Goal: Transaction & Acquisition: Purchase product/service

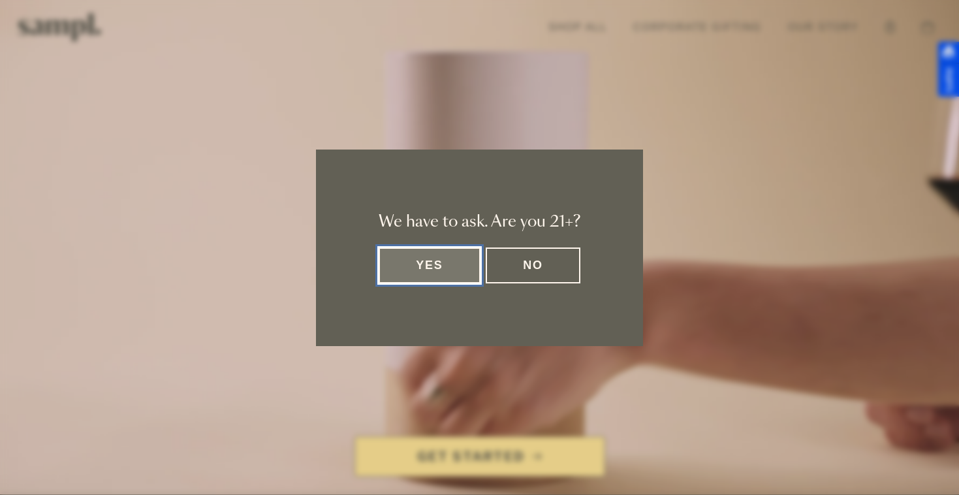
click at [449, 268] on button "Yes" at bounding box center [430, 265] width 102 height 36
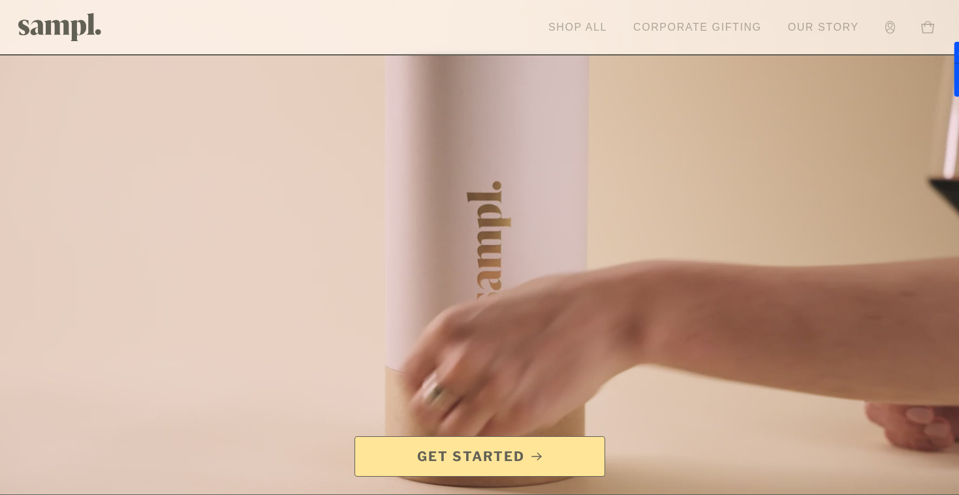
click at [571, 33] on link "Shop All" at bounding box center [578, 27] width 72 height 29
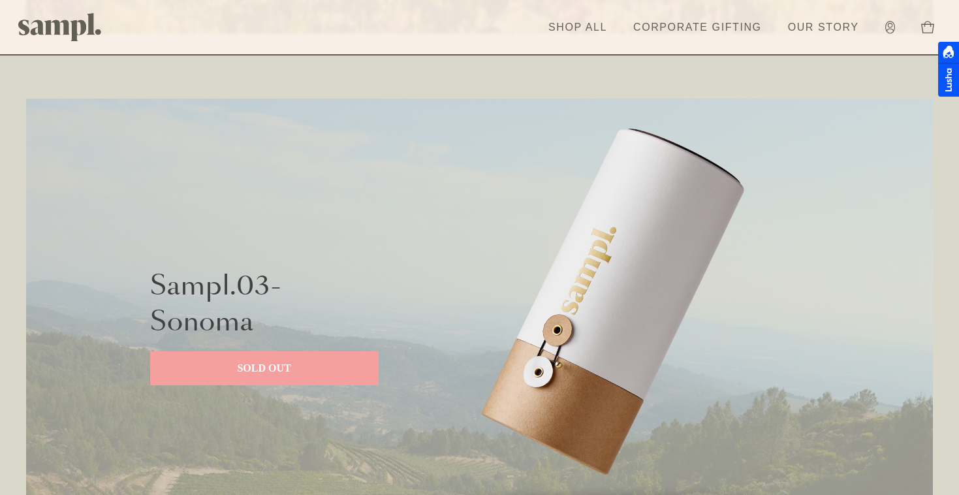
scroll to position [2134, 0]
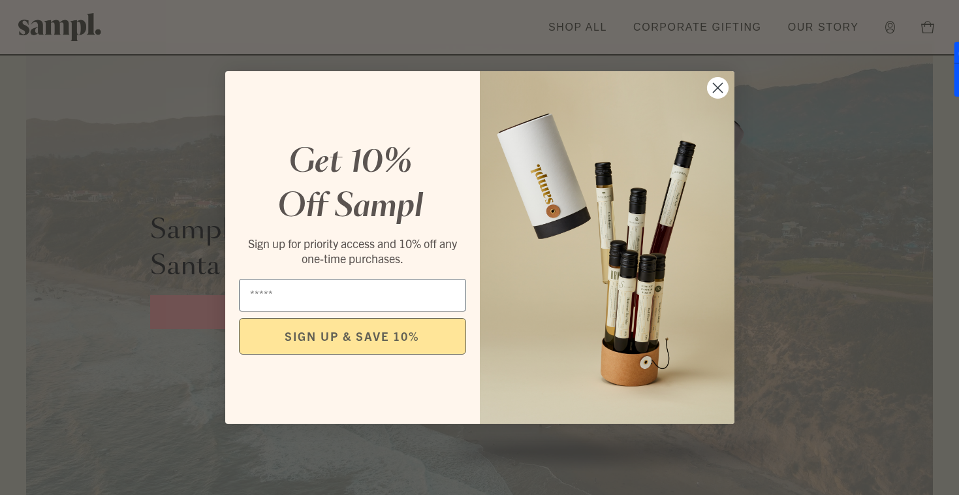
click at [719, 98] on circle "Close dialog" at bounding box center [717, 88] width 22 height 22
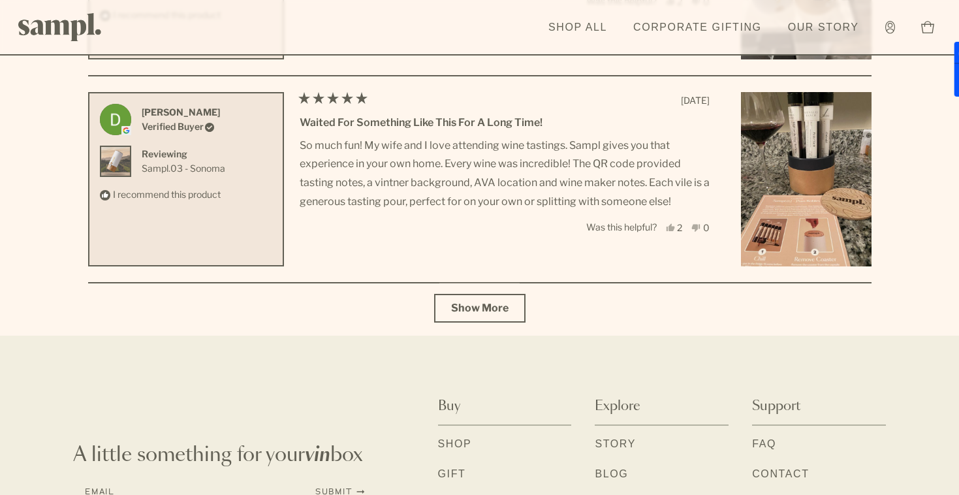
scroll to position [4684, 0]
